Goal: Task Accomplishment & Management: Manage account settings

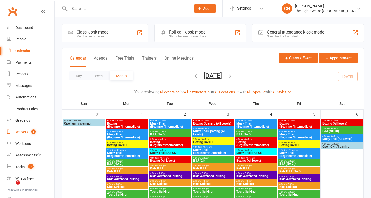
click at [30, 132] on count-badge "1" at bounding box center [32, 132] width 7 height 4
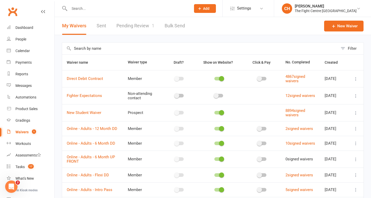
click at [143, 25] on link "Pending Review 1" at bounding box center [135, 26] width 38 height 18
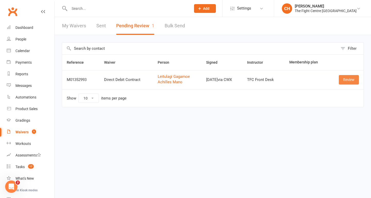
click at [348, 82] on link "Review" at bounding box center [349, 79] width 20 height 9
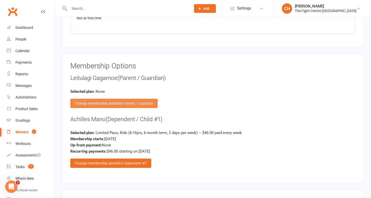
scroll to position [1181, 0]
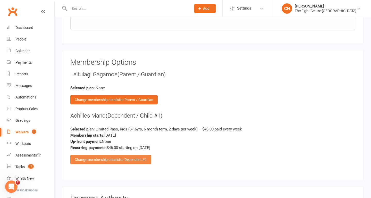
click at [105, 160] on div "Change membership details for Dependent #1" at bounding box center [110, 159] width 81 height 9
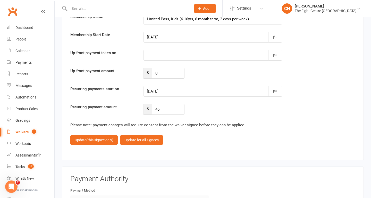
scroll to position [1616, 0]
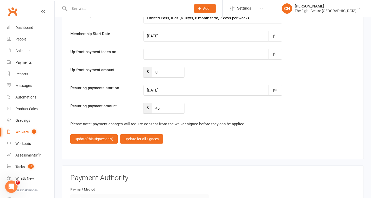
click at [219, 96] on div "Confirm membership details: Membership Name Limited Pass, Kids (6-16yrs, 6 mont…" at bounding box center [212, 55] width 285 height 115
click at [216, 90] on div at bounding box center [212, 90] width 139 height 11
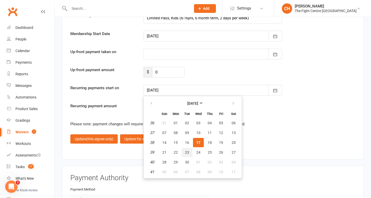
click at [187, 151] on span "23" at bounding box center [187, 152] width 4 height 4
type input "[DATE]"
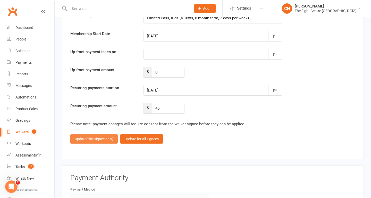
click at [107, 141] on button "Update (this signee only)" at bounding box center [93, 138] width 47 height 9
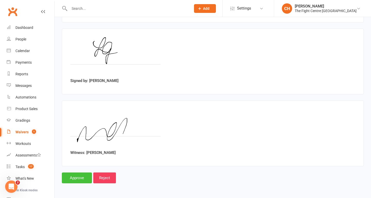
click at [74, 178] on input "Approve" at bounding box center [77, 177] width 30 height 11
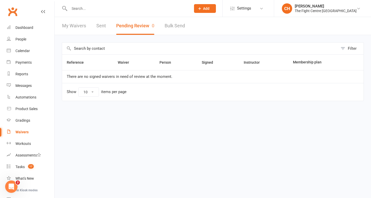
click at [70, 29] on link "My Waivers" at bounding box center [74, 26] width 24 height 18
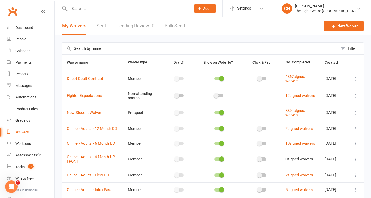
click at [77, 40] on div "Filter Waiver name Waiver type Draft? Show on Website? Click & Pay No. Complete…" at bounding box center [213, 148] width 316 height 226
click at [165, 39] on div "Filter Waiver name Waiver type Draft? Show on Website? Click & Pay No. Complete…" at bounding box center [213, 148] width 316 height 226
click at [23, 168] on div "Tasks" at bounding box center [19, 167] width 9 height 4
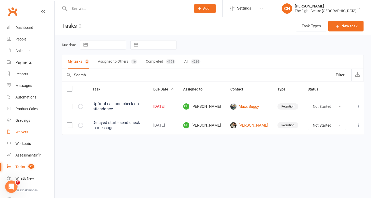
click at [30, 130] on link "Waivers" at bounding box center [31, 132] width 48 height 12
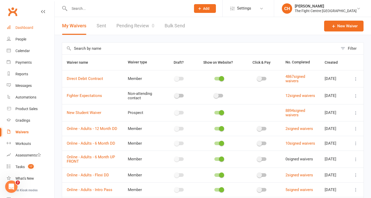
click at [32, 26] on div "Dashboard" at bounding box center [24, 28] width 18 height 4
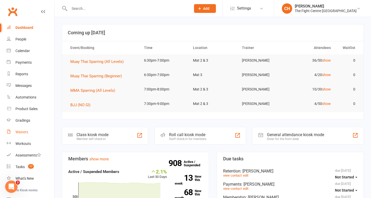
click at [25, 131] on div "Waivers" at bounding box center [21, 132] width 13 height 4
